Goal: Information Seeking & Learning: Find specific page/section

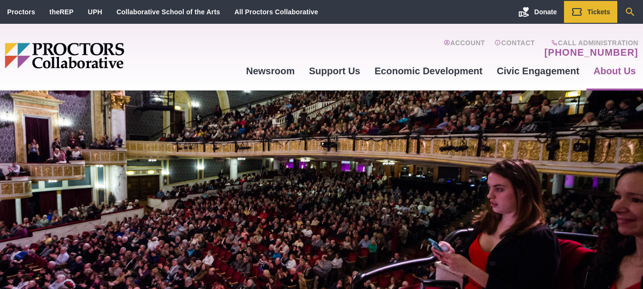
click at [630, 11] on icon "Search" at bounding box center [629, 11] width 11 height 11
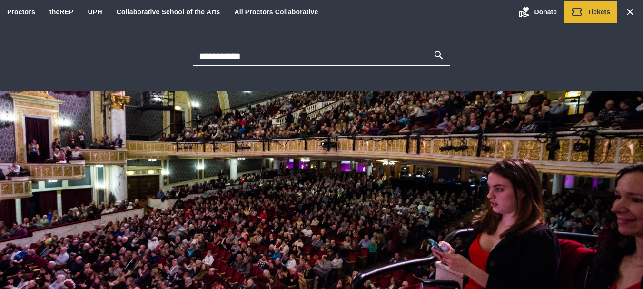
type input "**********"
click at [433, 49] on button "Search" at bounding box center [438, 55] width 11 height 13
